Goal: Transaction & Acquisition: Purchase product/service

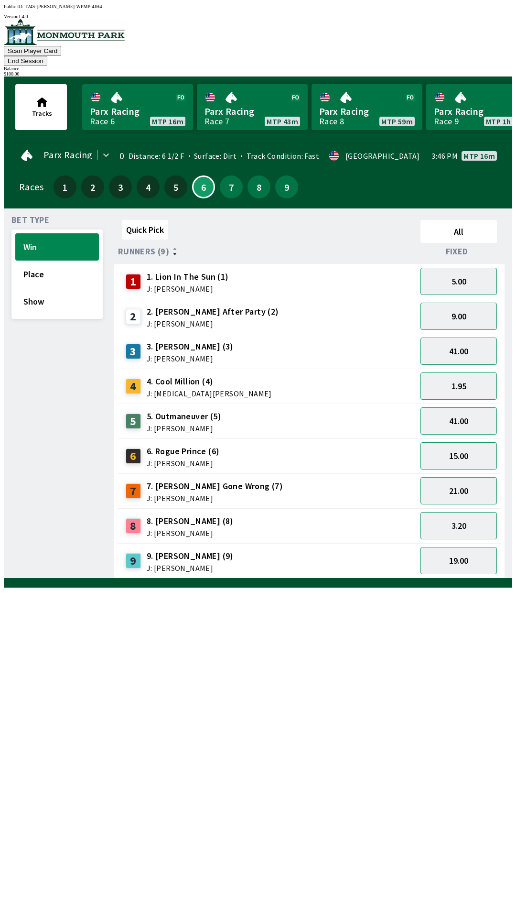
click at [38, 216] on span "Bet Type" at bounding box center [30, 220] width 38 height 8
click at [203, 175] on button "6" at bounding box center [203, 186] width 23 height 23
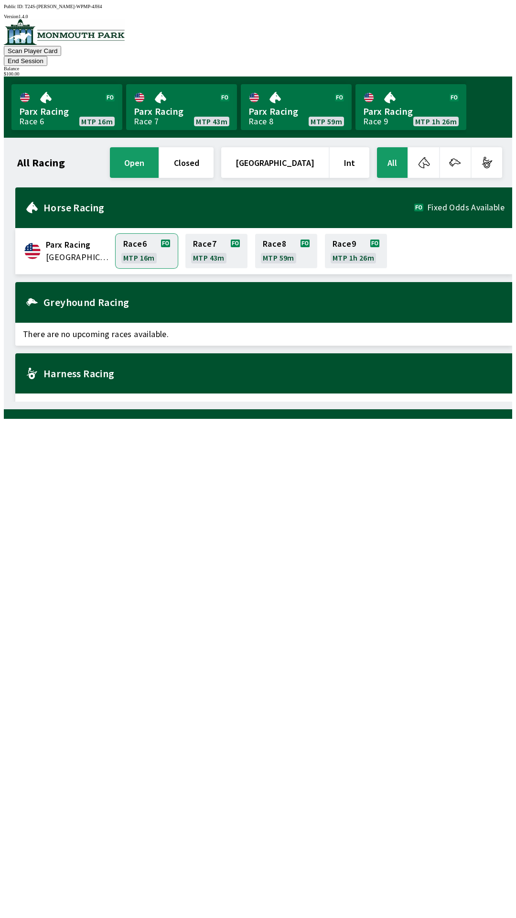
click at [150, 234] on link "Race 6 MTP 16m" at bounding box center [147, 251] width 62 height 34
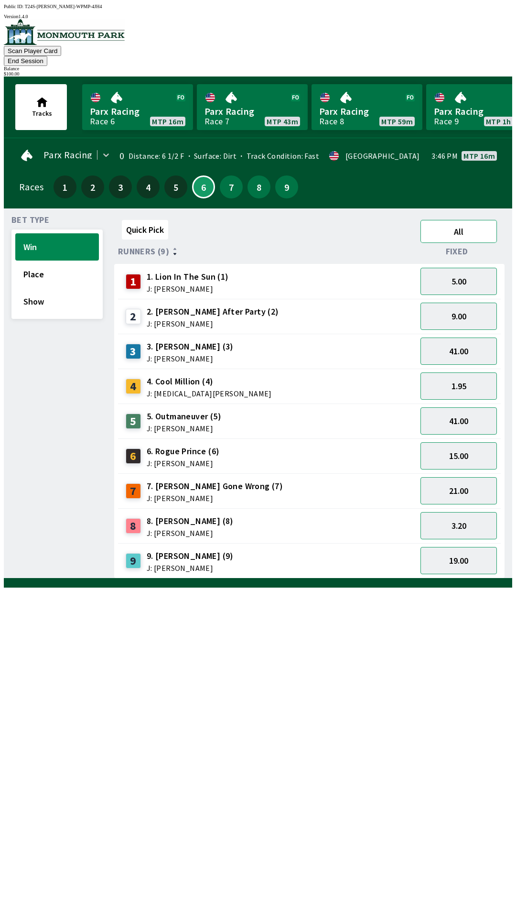
click at [468, 220] on button "All" at bounding box center [459, 231] width 76 height 23
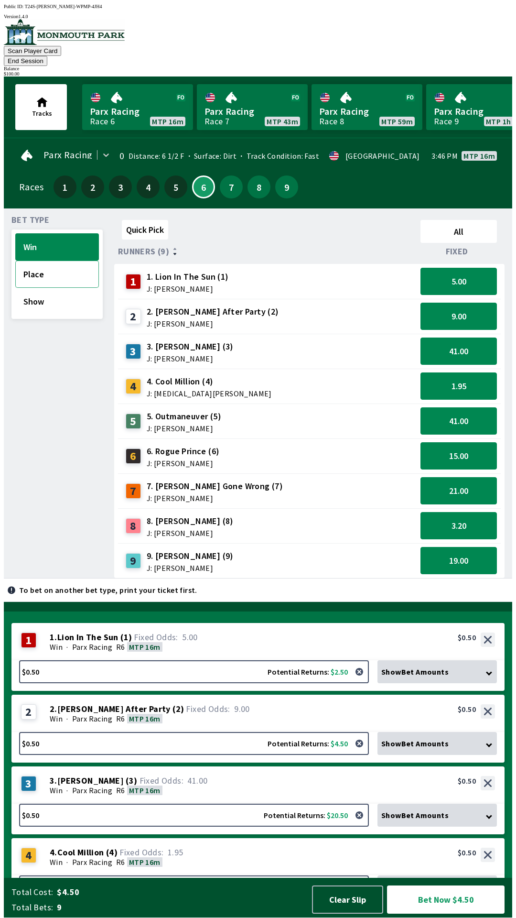
click at [57, 260] on button "Place" at bounding box center [57, 273] width 84 height 27
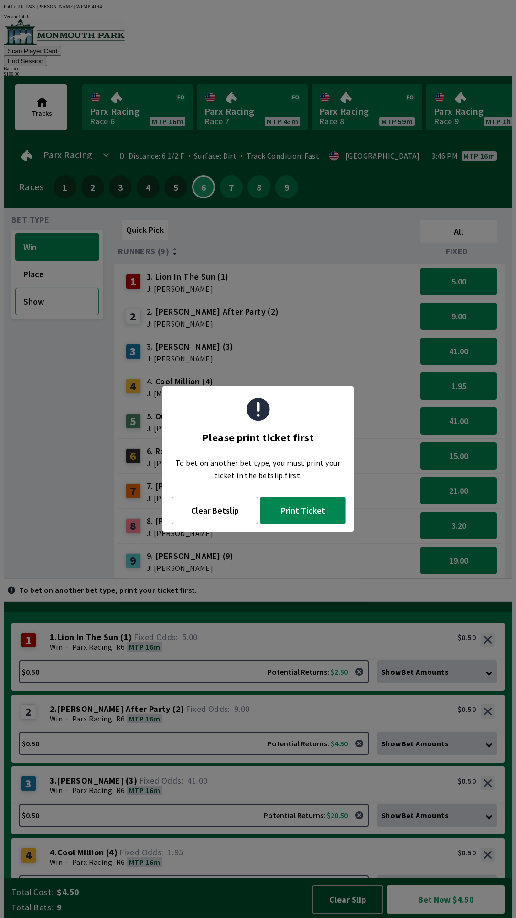
click at [47, 296] on button "Show" at bounding box center [57, 301] width 84 height 27
click at [231, 503] on button "Clear Betslip" at bounding box center [215, 510] width 86 height 27
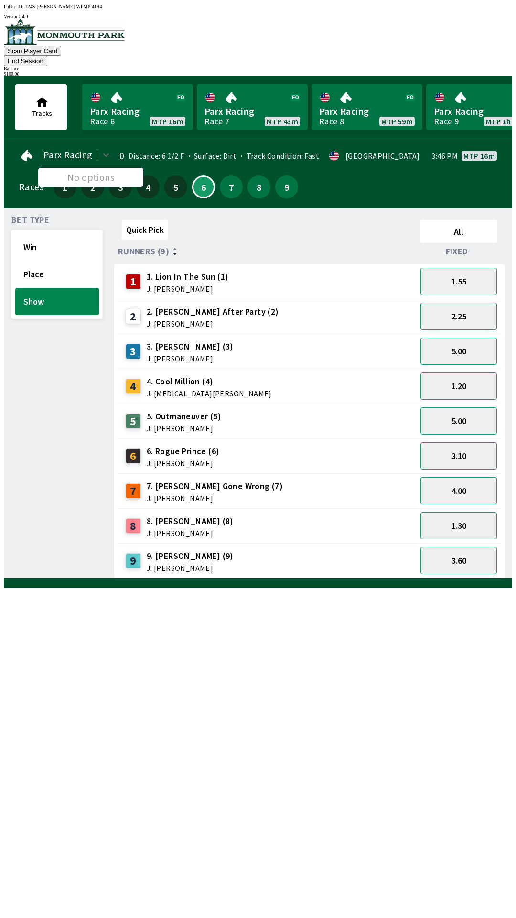
click at [344, 173] on div "Races 1 2 3 4 5 6 7 8 9" at bounding box center [258, 187] width 478 height 28
click at [173, 253] on icon at bounding box center [174, 254] width 3 height 2
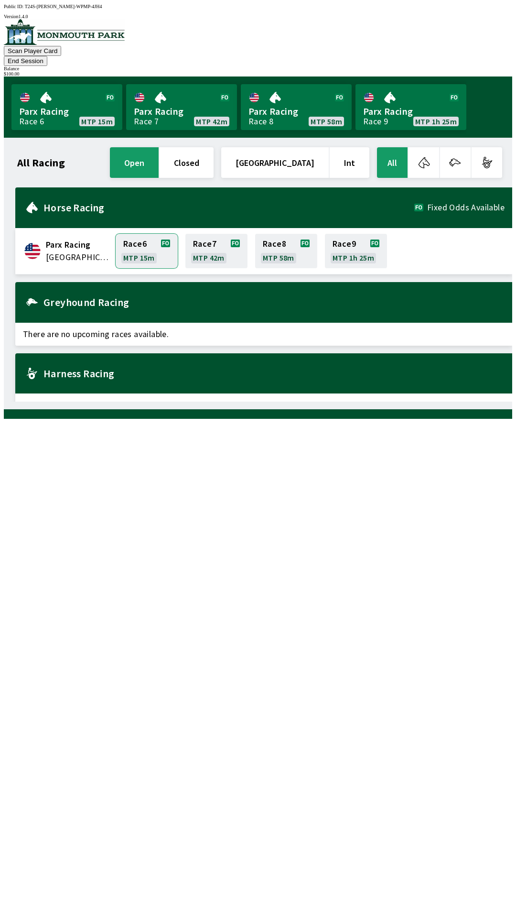
click at [164, 235] on link "Race 6 MTP 15m" at bounding box center [147, 251] width 62 height 34
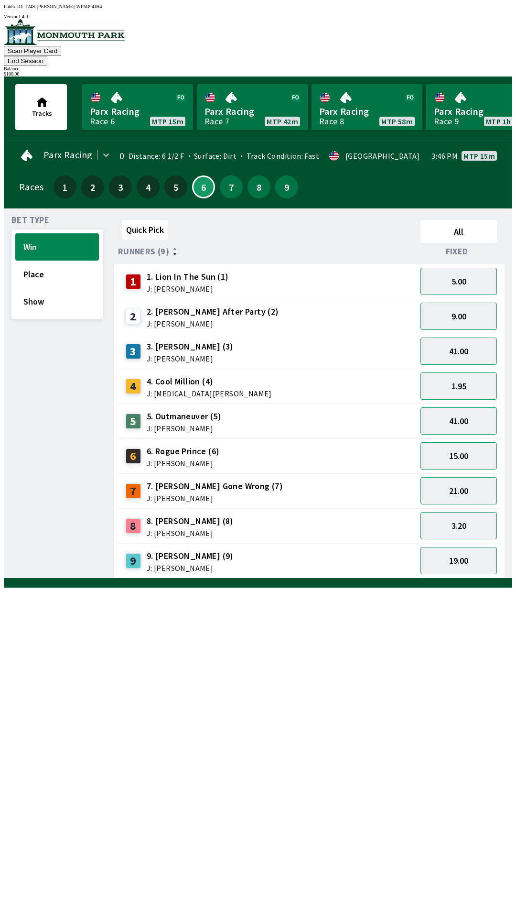
click at [47, 56] on button "End Session" at bounding box center [25, 61] width 43 height 10
